Goal: Entertainment & Leisure: Browse casually

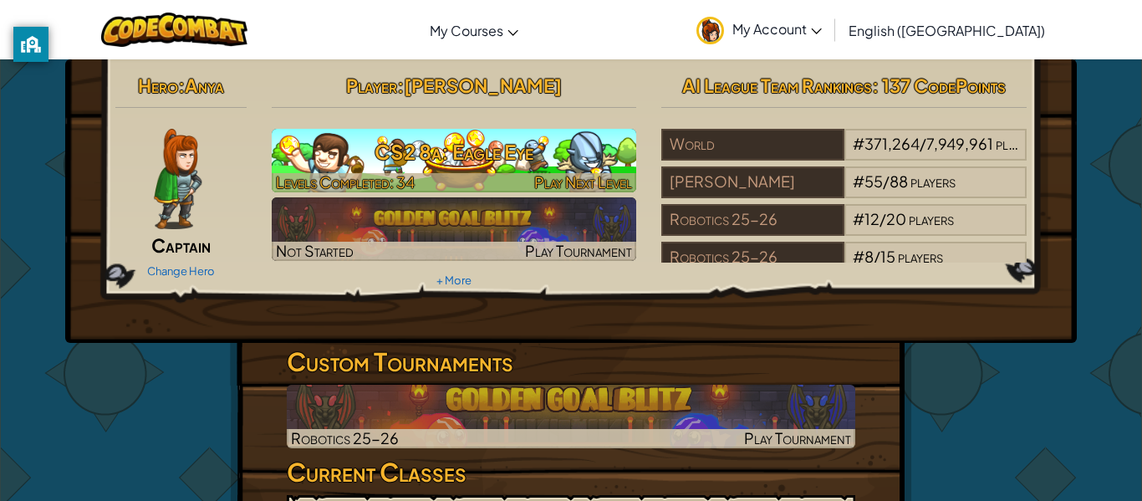
click at [540, 159] on h3 "CS2 8a: Eagle Eye" at bounding box center [454, 152] width 365 height 38
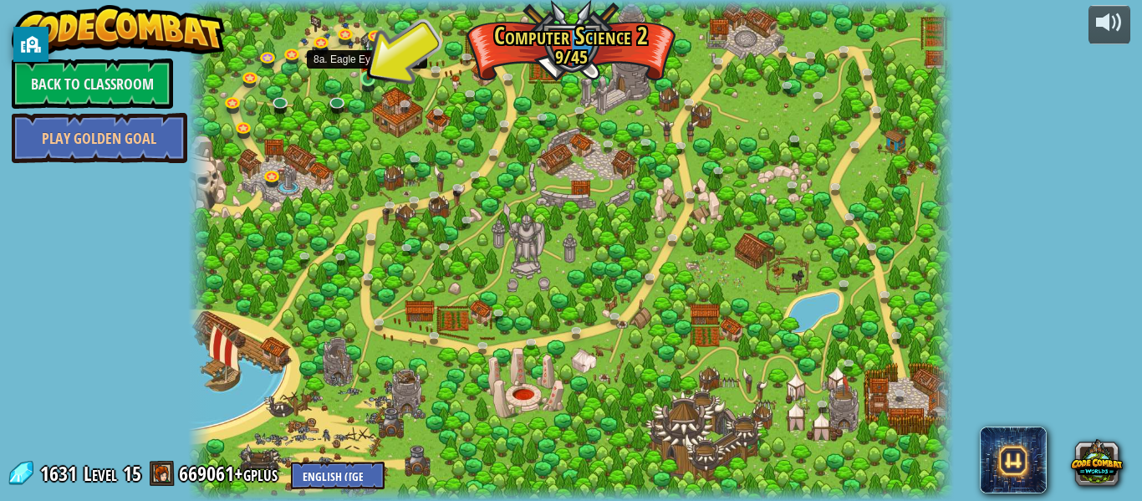
click at [365, 76] on img at bounding box center [369, 59] width 18 height 40
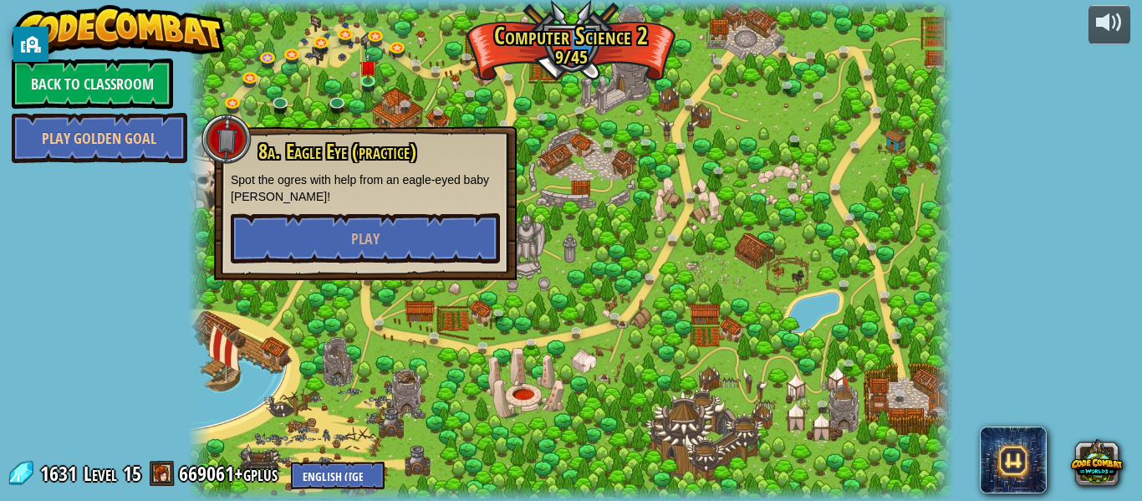
click at [552, 85] on div at bounding box center [571, 250] width 766 height 501
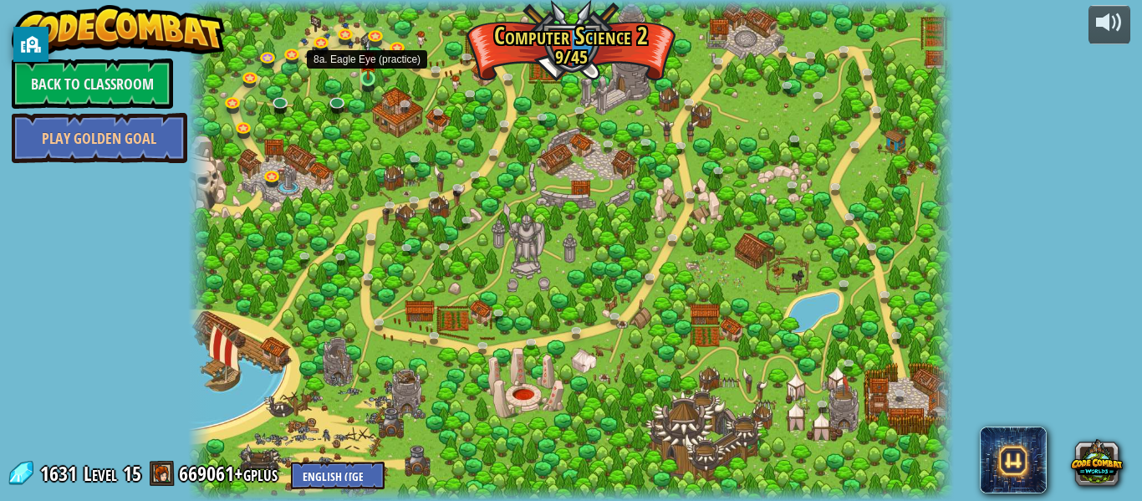
click at [370, 74] on img at bounding box center [369, 59] width 18 height 40
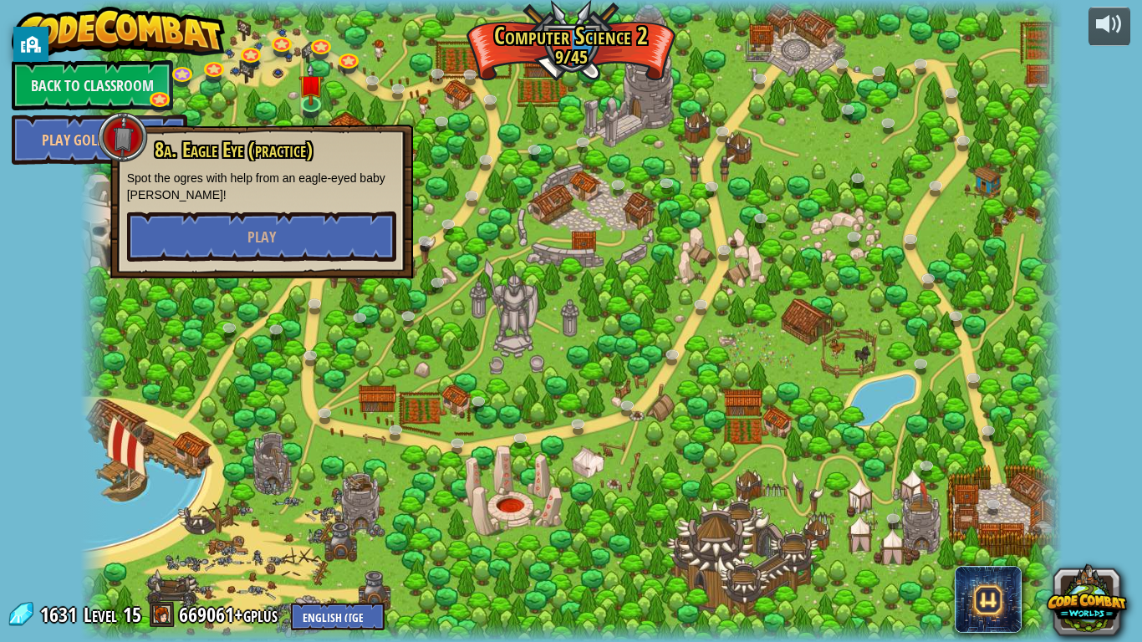
click at [130, 472] on div at bounding box center [571, 321] width 983 height 642
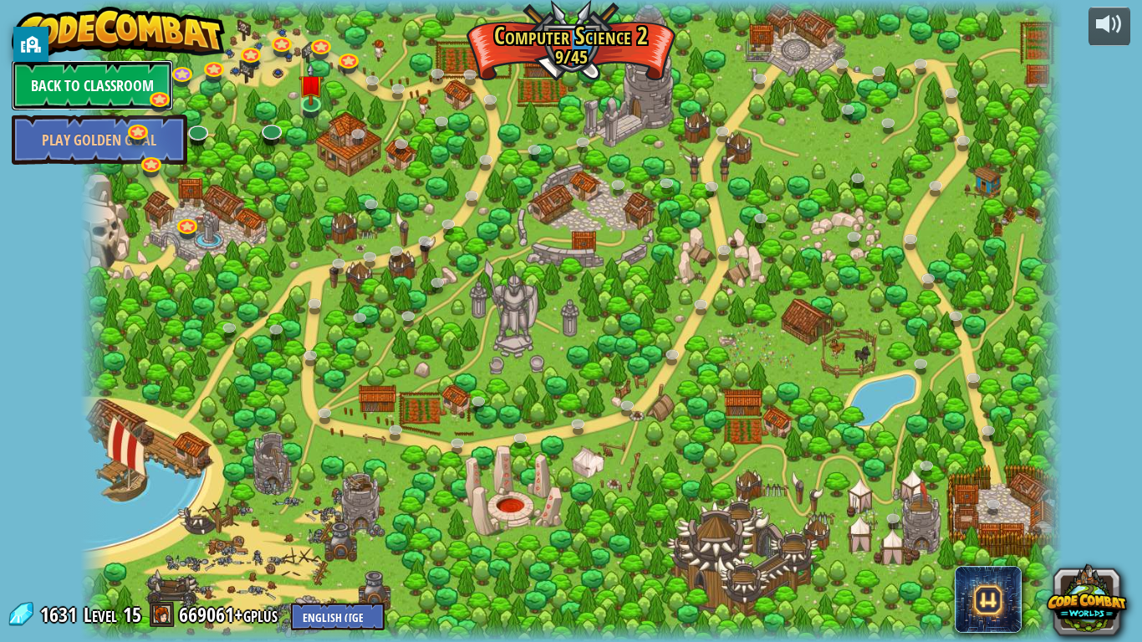
click at [61, 90] on link "Back to Classroom" at bounding box center [92, 85] width 161 height 50
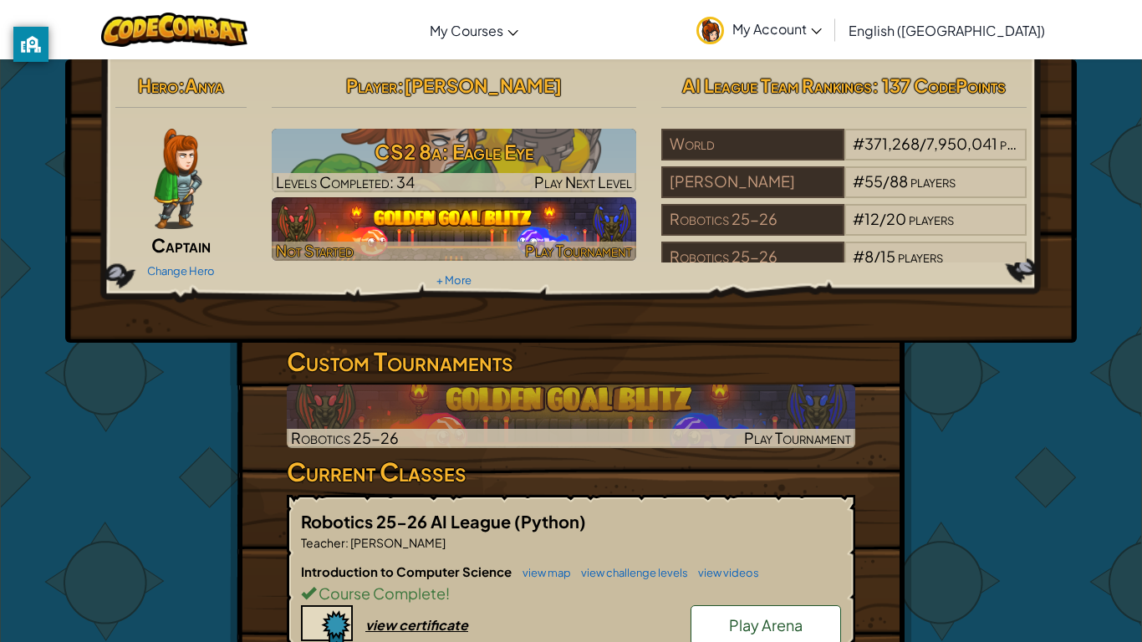
click at [451, 225] on img at bounding box center [454, 229] width 365 height 64
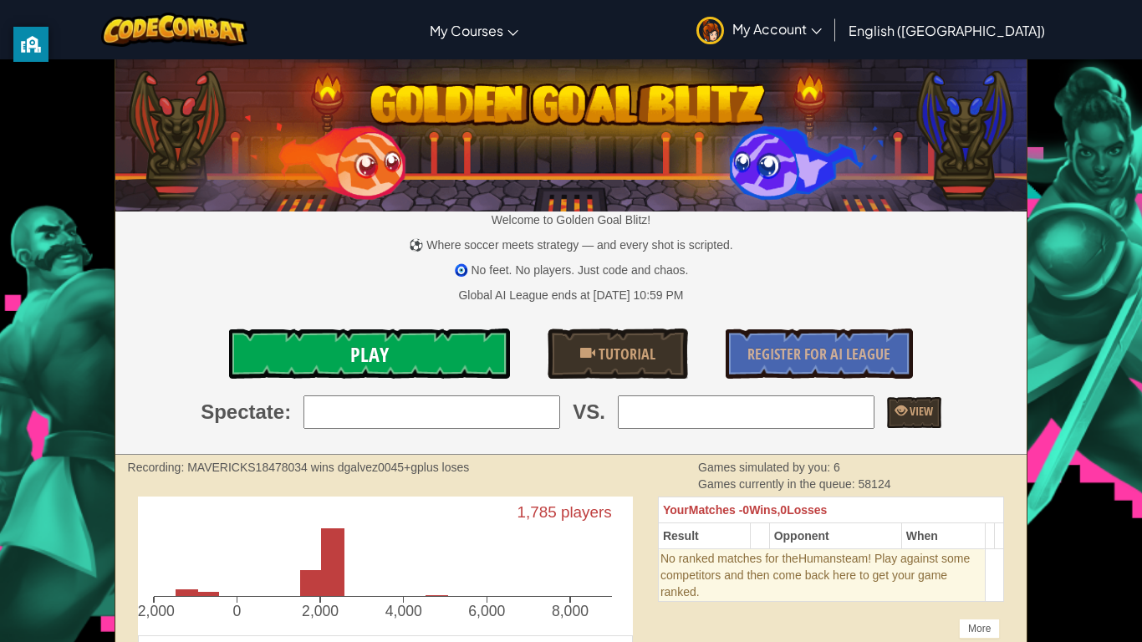
click at [503, 349] on link "Play" at bounding box center [369, 354] width 281 height 50
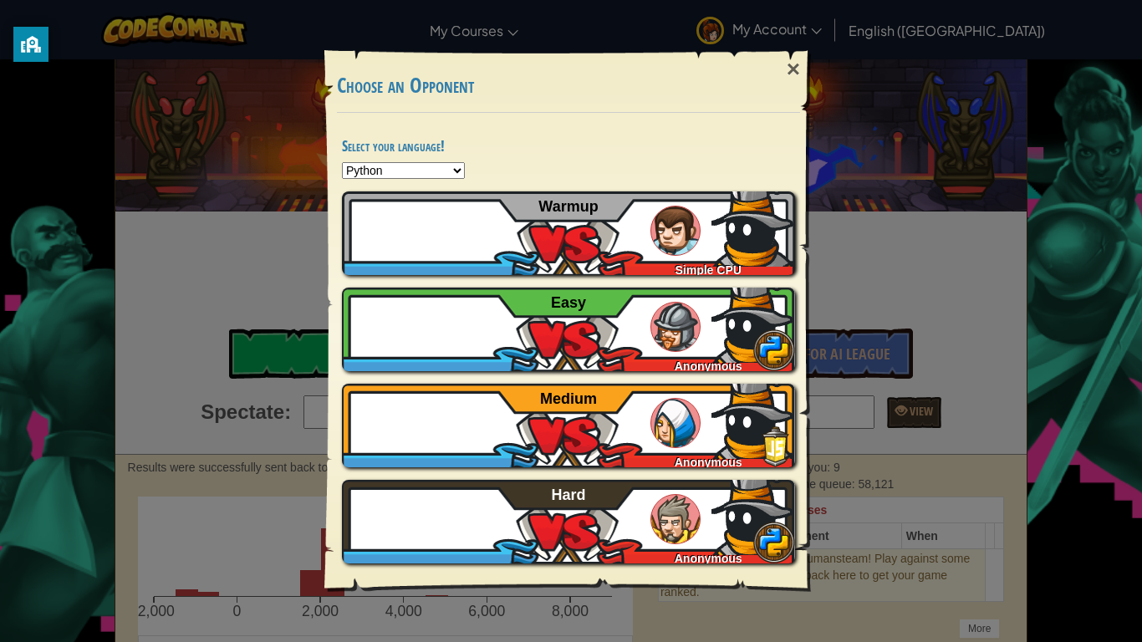
click at [447, 162] on select "Python JavaScript CoffeeScript Lua C++ Java (Experimental)" at bounding box center [403, 170] width 123 height 17
click at [542, 152] on h4 "Select your language!" at bounding box center [568, 146] width 453 height 16
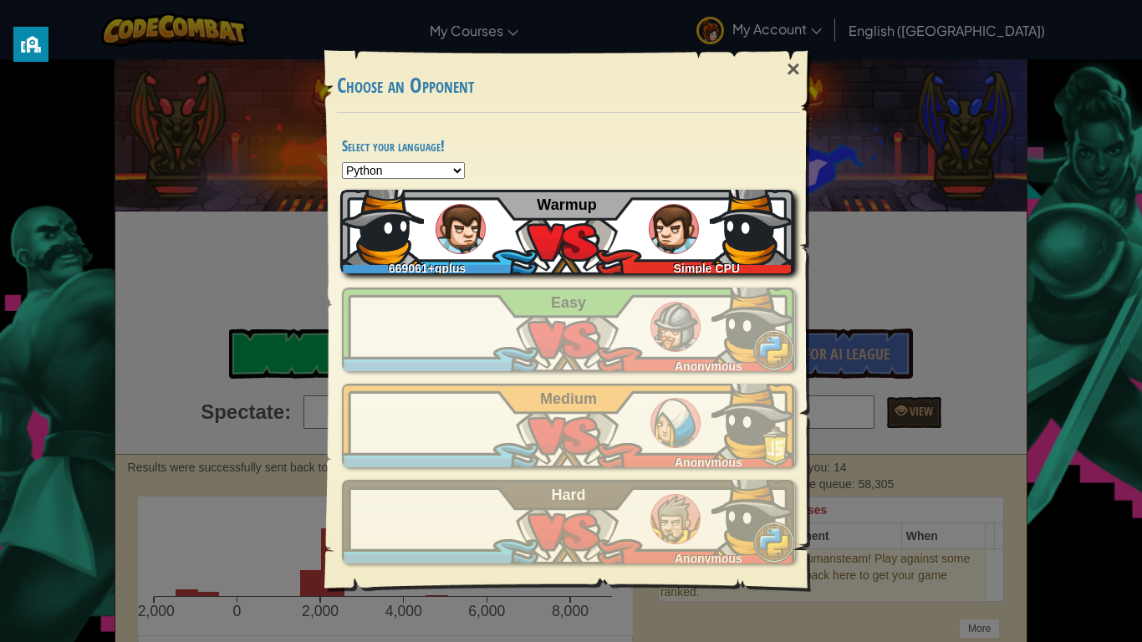
click at [570, 217] on div "669061+gplus Simple CPU Warmup" at bounding box center [566, 232] width 453 height 84
